Goal: Information Seeking & Learning: Find contact information

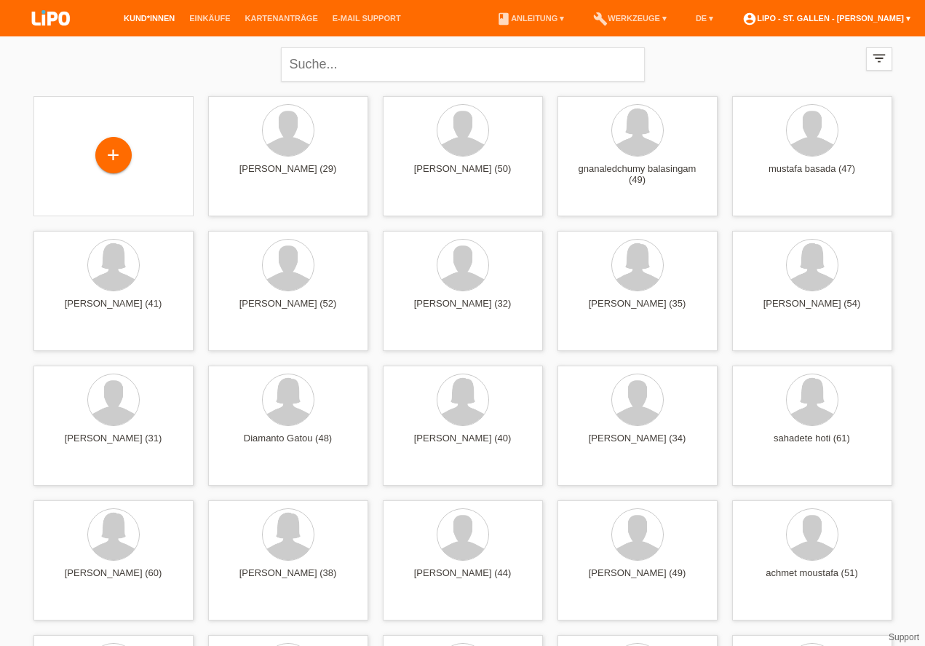
click at [831, 20] on link "account_circle LIPO - St. Gallen - Sindy Näther ▾" at bounding box center [826, 18] width 183 height 9
click at [741, 42] on img at bounding box center [743, 42] width 23 height 23
click at [880, 41] on b "LIPO - St. [PERSON_NAME]" at bounding box center [825, 36] width 124 height 11
click at [908, 16] on link "account_circle LIPO - St. Gallen - Sindy Näther ▾" at bounding box center [826, 18] width 183 height 9
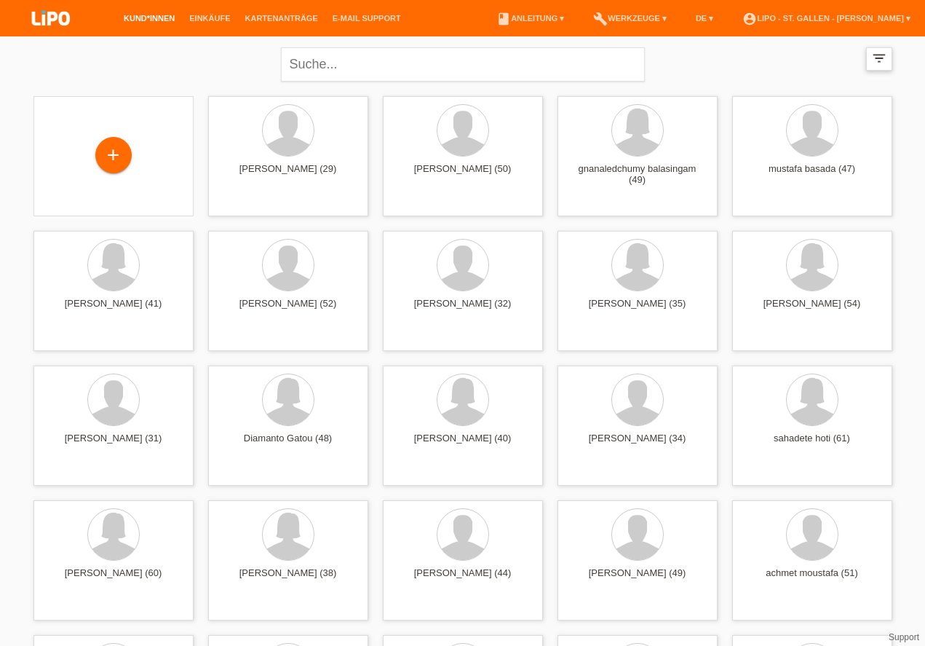
click at [880, 55] on icon "filter_list" at bounding box center [879, 58] width 16 height 16
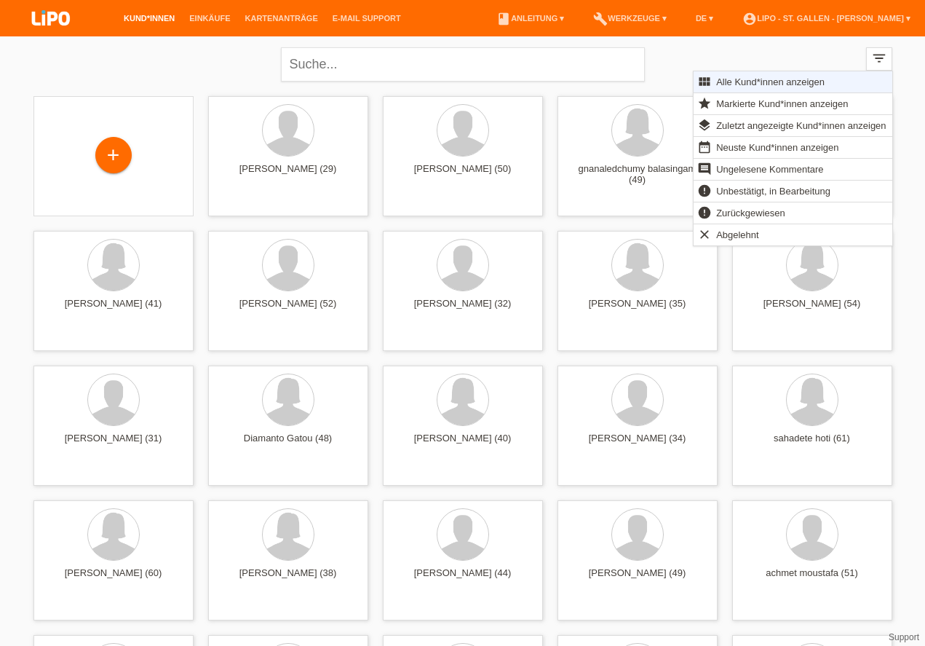
click at [814, 39] on div "close filter_list view_module Alle Kund*innen anzeigen star Markierte Kund*inne…" at bounding box center [463, 62] width 874 height 52
click at [815, 23] on link "account_circle LIPO - St. Gallen - Sindy Näther ▾" at bounding box center [826, 18] width 183 height 9
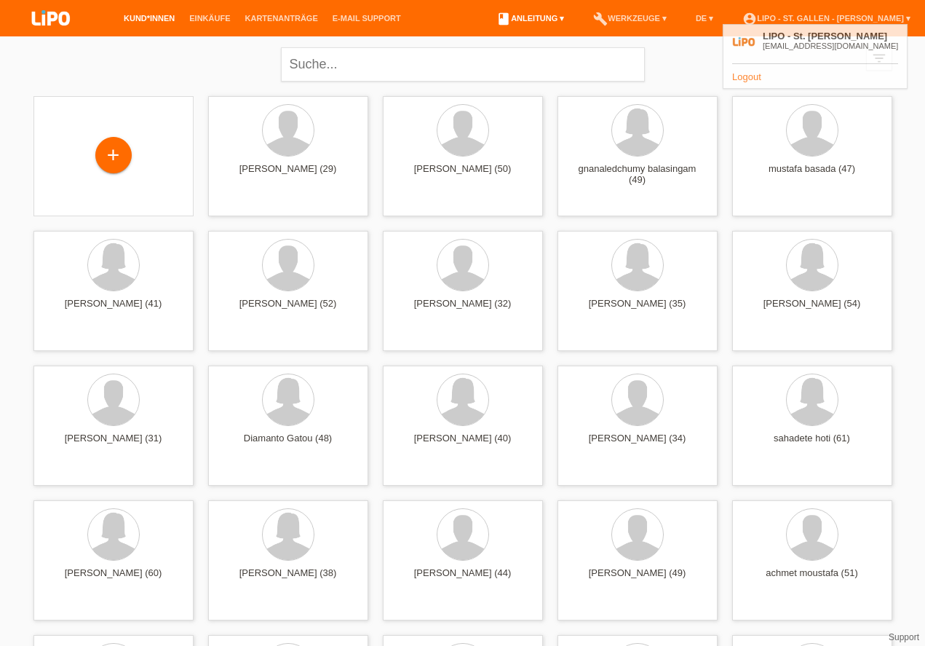
click at [555, 21] on link "book Anleitung ▾" at bounding box center [530, 18] width 82 height 9
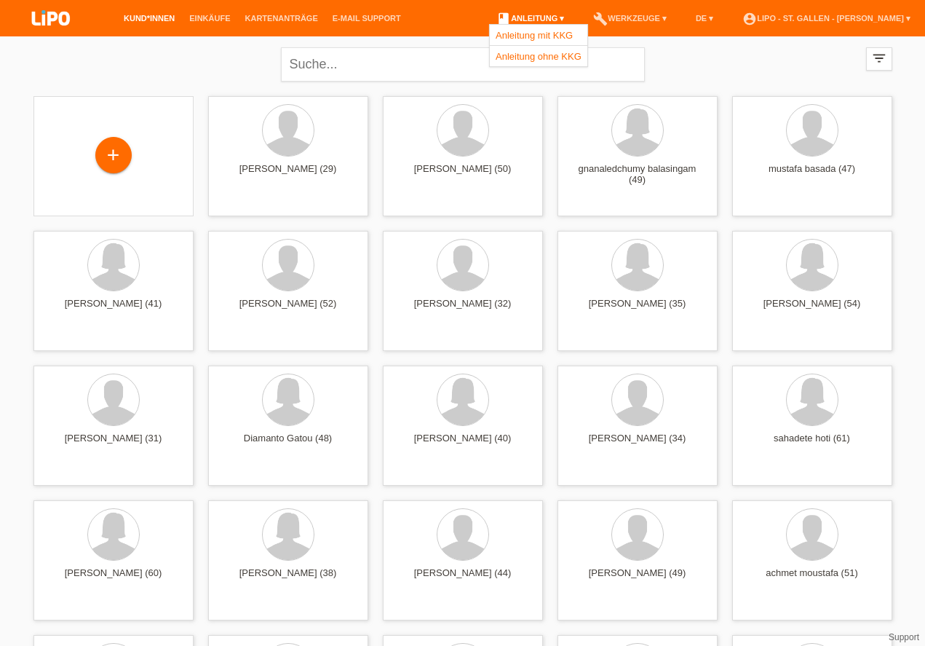
click at [563, 18] on link "book Anleitung ▾" at bounding box center [530, 18] width 82 height 9
click at [774, 19] on link "account_circle LIPO - St. Gallen - Sindy Näther ▾" at bounding box center [826, 18] width 183 height 9
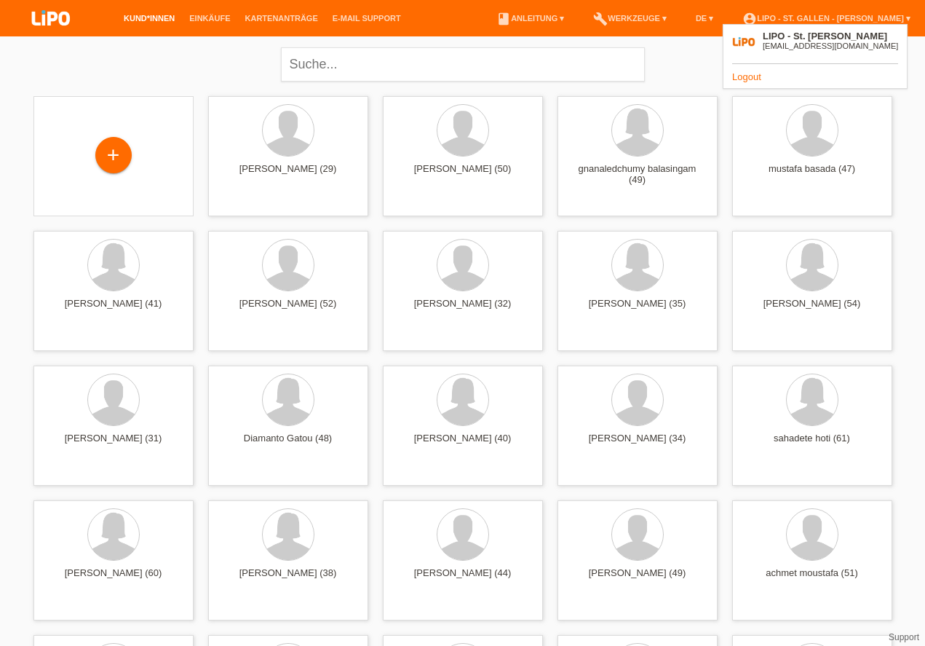
click at [772, 32] on b "LIPO - St. [PERSON_NAME]" at bounding box center [825, 36] width 124 height 11
click at [754, 40] on img at bounding box center [743, 42] width 23 height 23
click at [802, 52] on div "LIPO - St. Gallen - Sindy Näther sindy.naether+sg@lipo.ch" at bounding box center [815, 43] width 166 height 25
click at [817, 47] on div "[EMAIL_ADDRESS][DOMAIN_NAME]" at bounding box center [830, 45] width 135 height 9
click at [863, 42] on div "[EMAIL_ADDRESS][DOMAIN_NAME]" at bounding box center [830, 45] width 135 height 9
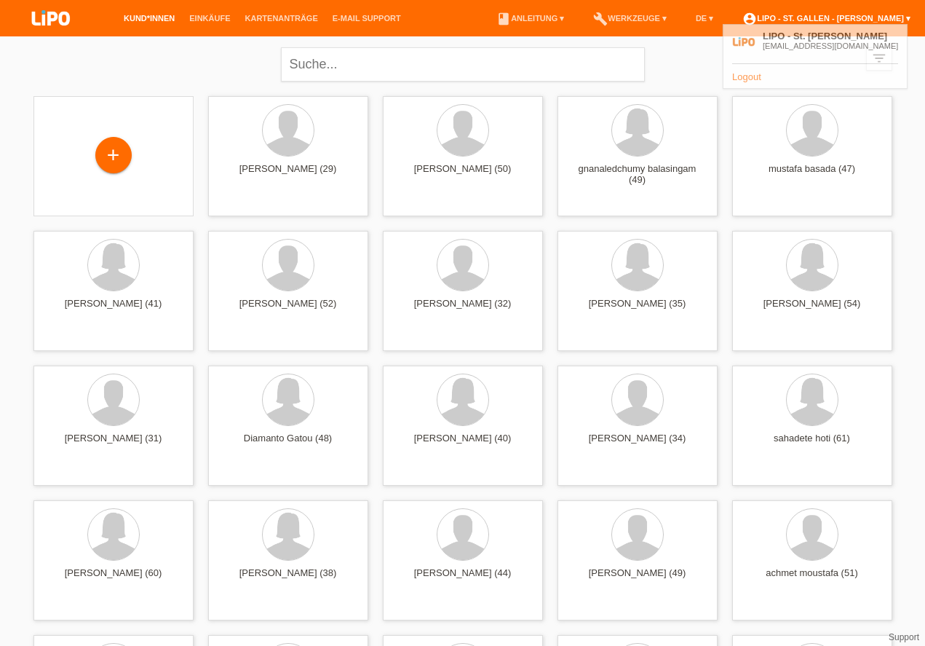
click at [906, 17] on link "account_circle LIPO - St. Gallen - Sindy Näther ▾" at bounding box center [826, 18] width 183 height 9
click at [884, 58] on icon "filter_list" at bounding box center [879, 58] width 16 height 16
click at [820, 50] on div "close filter_list view_module Alle Kund*innen anzeigen star Markierte Kund*inne…" at bounding box center [463, 62] width 874 height 52
click at [900, 641] on link "Support" at bounding box center [904, 637] width 31 height 10
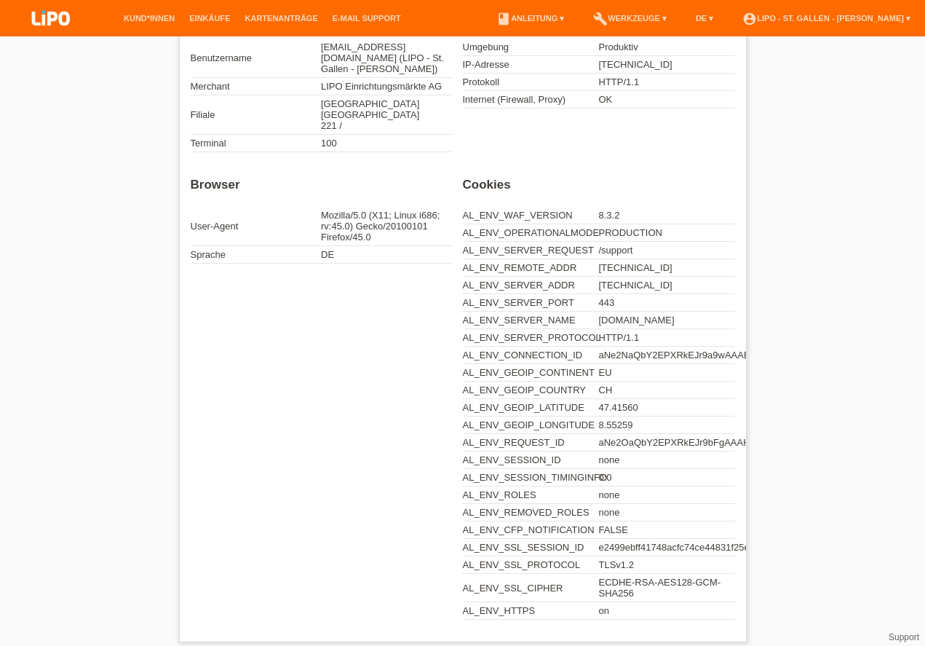
scroll to position [141, 0]
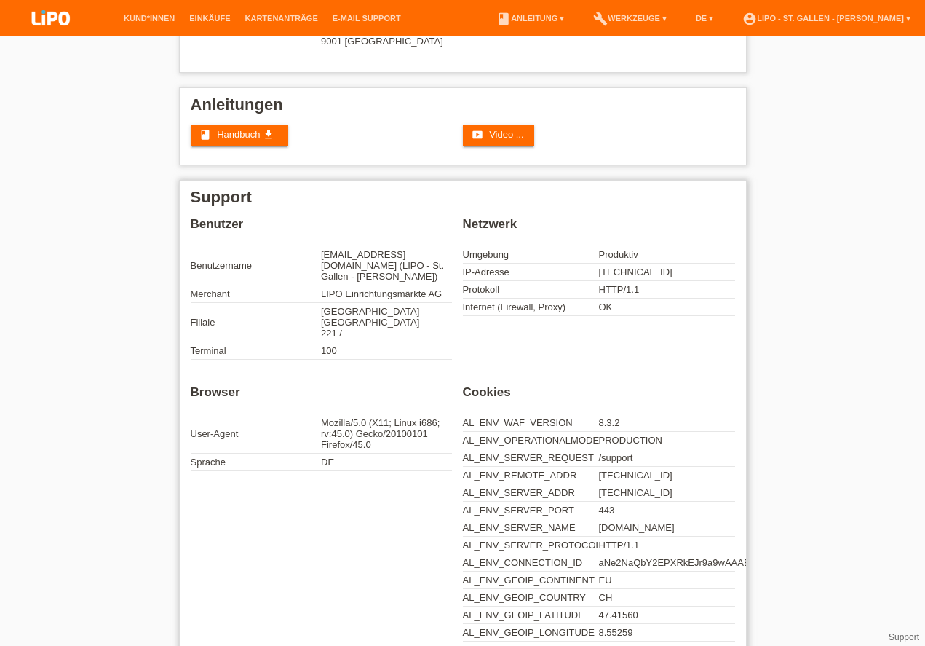
click at [360, 312] on td "[GEOGRAPHIC_DATA] [GEOGRAPHIC_DATA] 221 /" at bounding box center [386, 322] width 131 height 39
click at [348, 311] on td "[GEOGRAPHIC_DATA] [GEOGRAPHIC_DATA] 221 /" at bounding box center [386, 322] width 131 height 39
click at [565, 334] on div "Benutzer Benutzername [EMAIL_ADDRESS][DOMAIN_NAME] (LIPO - St. Gallen - [PERSON…" at bounding box center [463, 295] width 545 height 157
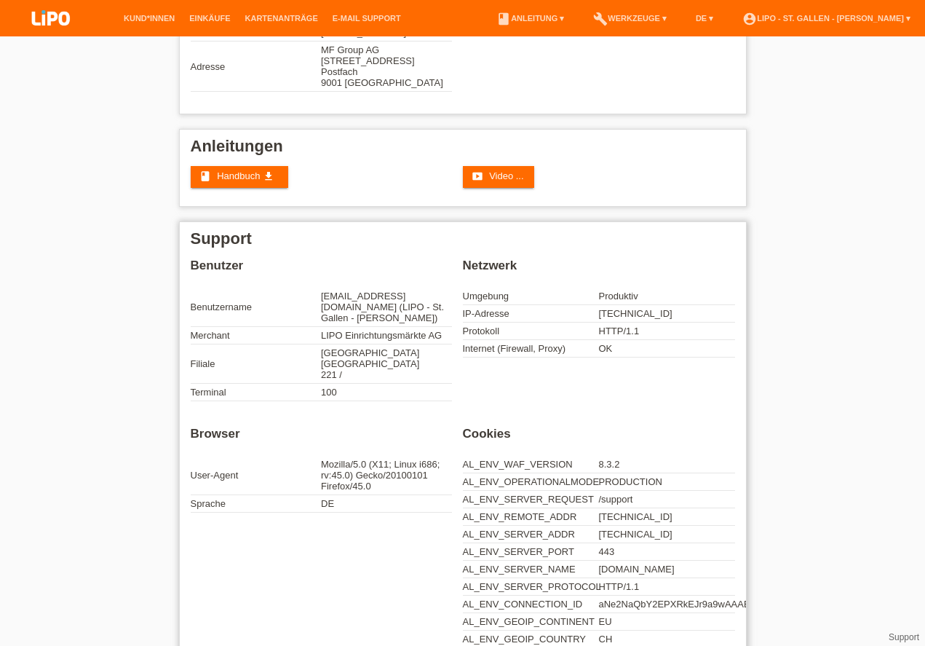
scroll to position [0, 0]
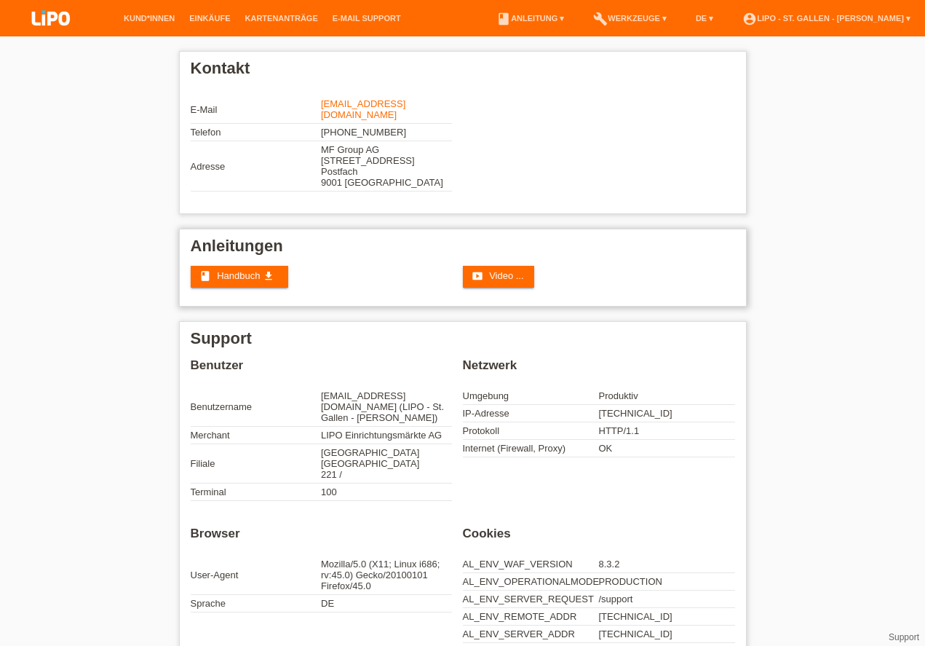
click at [315, 239] on h1 "Anleitungen" at bounding box center [463, 246] width 545 height 18
